Goal: Task Accomplishment & Management: Use online tool/utility

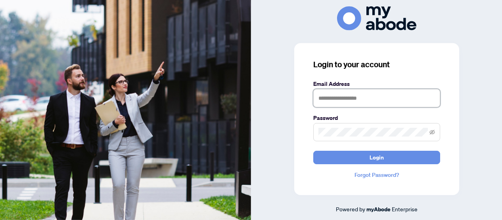
click at [316, 98] on input "text" at bounding box center [376, 98] width 127 height 18
type input "**********"
click at [313, 151] on button "Login" at bounding box center [376, 157] width 127 height 13
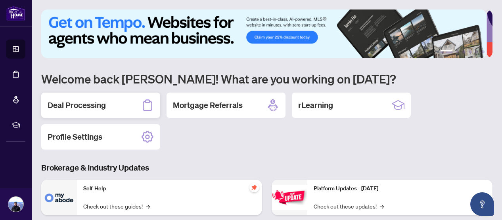
click at [92, 103] on h2 "Deal Processing" at bounding box center [77, 105] width 58 height 11
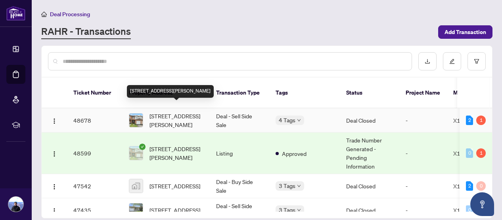
click at [178, 112] on span "[STREET_ADDRESS][PERSON_NAME]" at bounding box center [176, 120] width 54 height 17
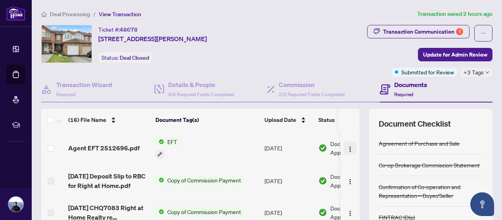
click at [347, 146] on img "button" at bounding box center [350, 149] width 6 height 6
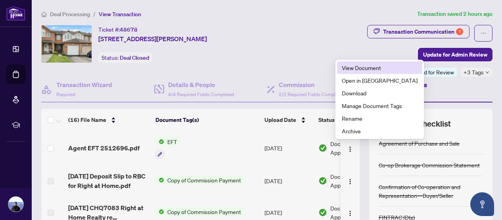
click at [352, 67] on span "View Document" at bounding box center [380, 67] width 76 height 9
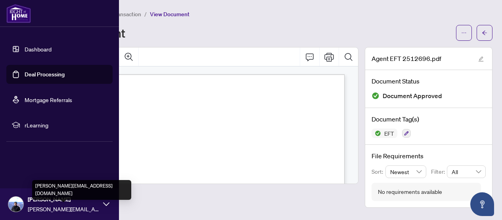
click at [45, 205] on span "[PERSON_NAME][EMAIL_ADDRESS][DOMAIN_NAME]" at bounding box center [63, 209] width 71 height 9
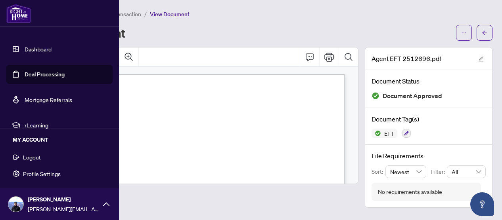
click at [33, 157] on span "Logout" at bounding box center [32, 157] width 18 height 13
